Goal: Transaction & Acquisition: Purchase product/service

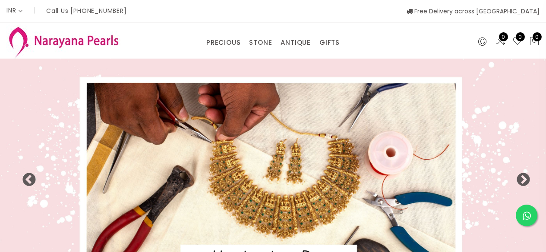
select select "INR"
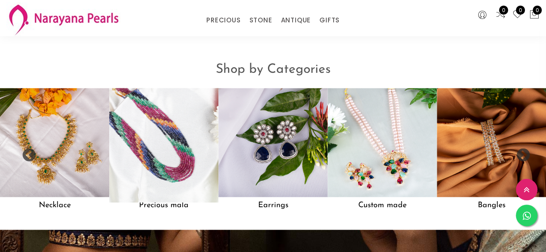
scroll to position [654, 0]
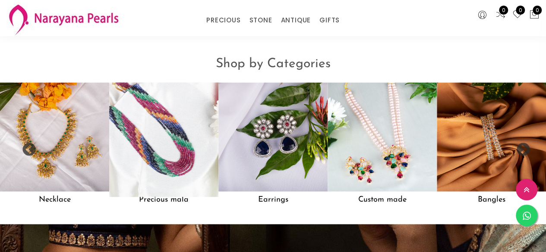
click at [179, 134] on img at bounding box center [164, 137] width 120 height 120
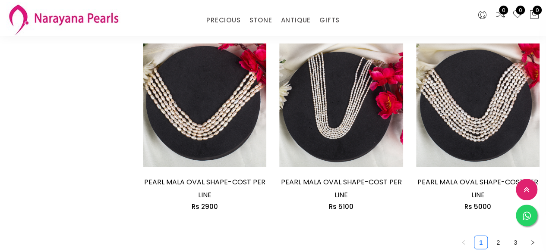
scroll to position [1294, 0]
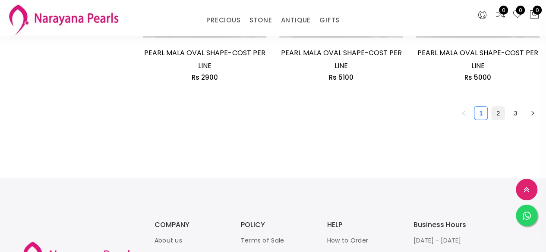
click at [495, 116] on link "2" at bounding box center [497, 113] width 13 height 13
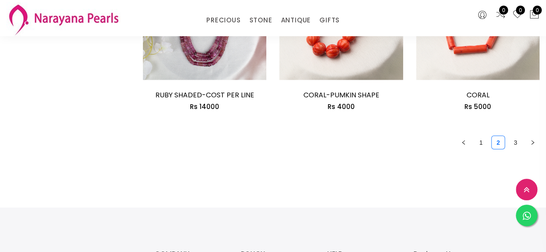
scroll to position [1251, 0]
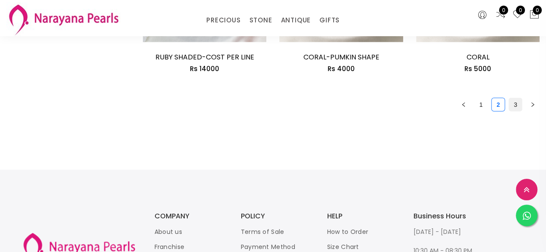
click at [516, 98] on link "3" at bounding box center [515, 104] width 13 height 13
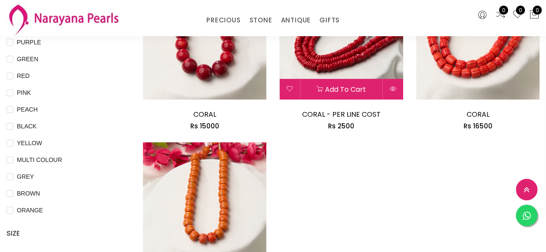
scroll to position [86, 0]
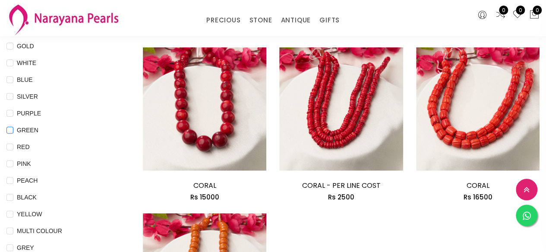
click at [10, 129] on input "GREEN" at bounding box center [9, 136] width 7 height 19
checkbox input "true"
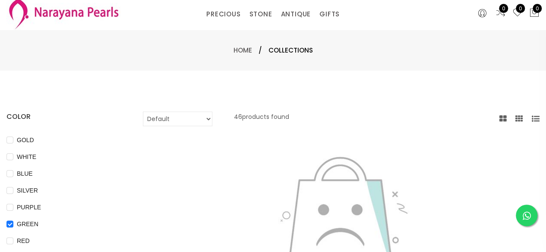
scroll to position [0, 0]
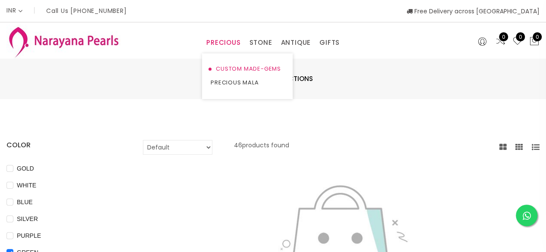
click at [232, 70] on link "CUSTOM MADE-GEMS" at bounding box center [247, 69] width 73 height 14
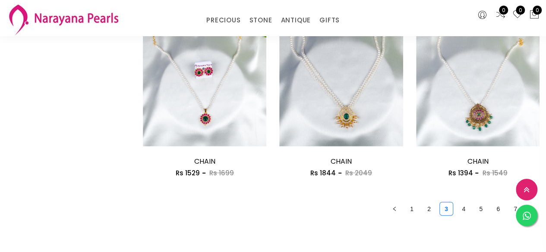
scroll to position [1122, 0]
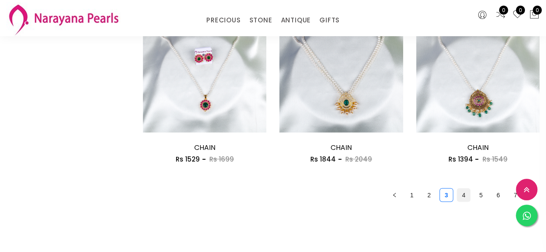
click at [464, 195] on link "4" at bounding box center [463, 195] width 13 height 13
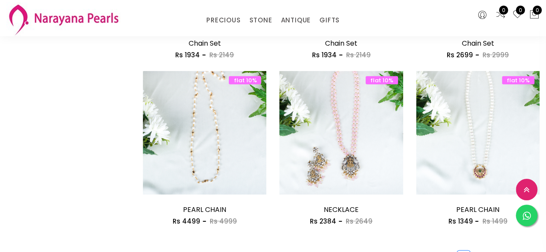
scroll to position [1122, 0]
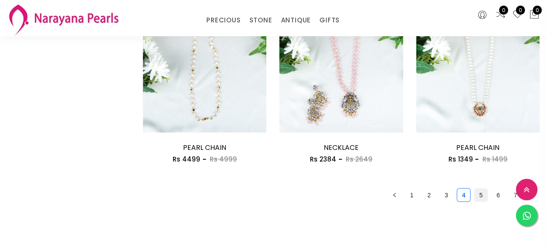
click at [479, 195] on link "5" at bounding box center [480, 195] width 13 height 13
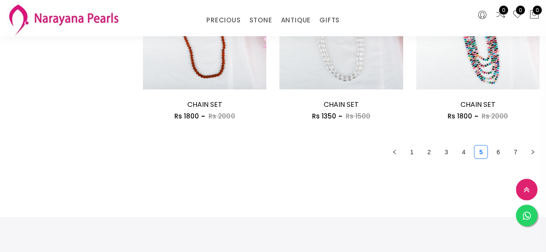
scroll to position [1208, 0]
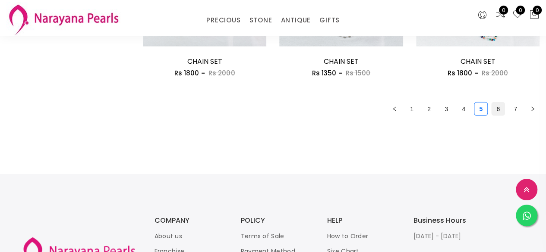
click at [499, 110] on link "6" at bounding box center [497, 109] width 13 height 13
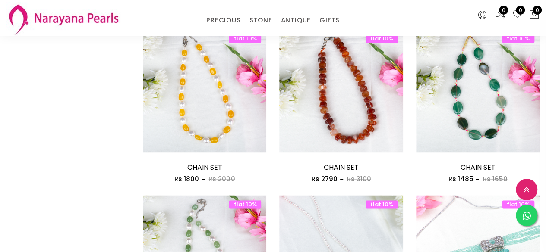
scroll to position [561, 0]
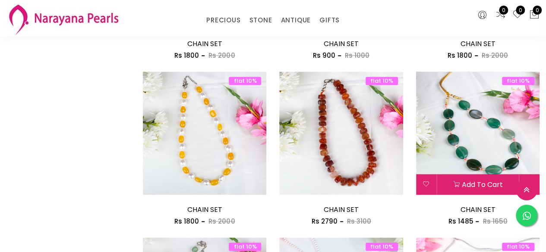
click at [466, 123] on img at bounding box center [477, 133] width 123 height 123
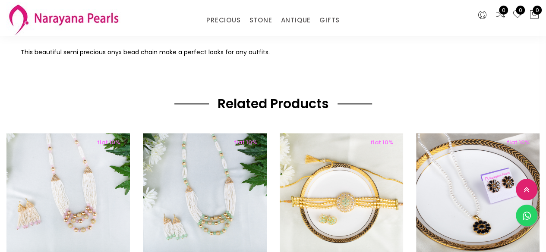
scroll to position [147, 0]
